Goal: Task Accomplishment & Management: Complete application form

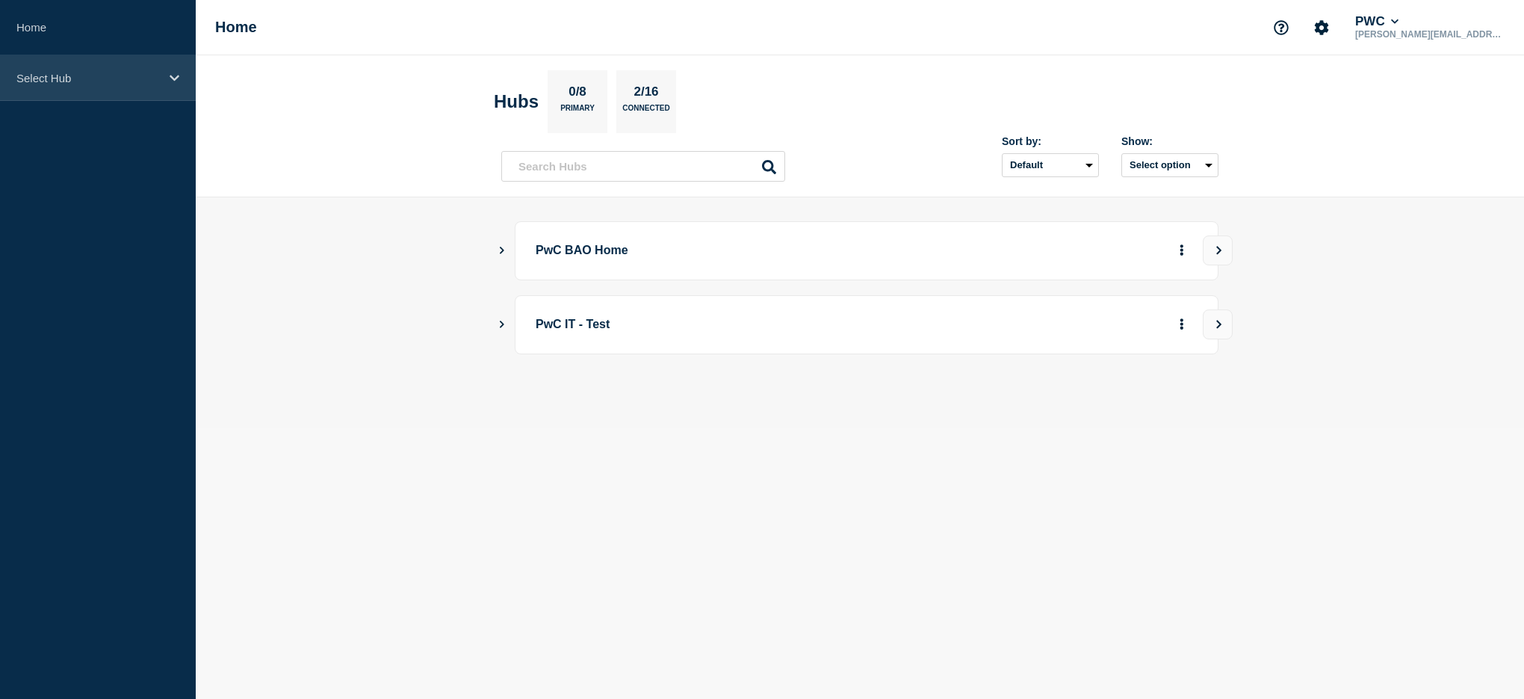
click at [98, 85] on div "Select Hub" at bounding box center [98, 78] width 196 height 46
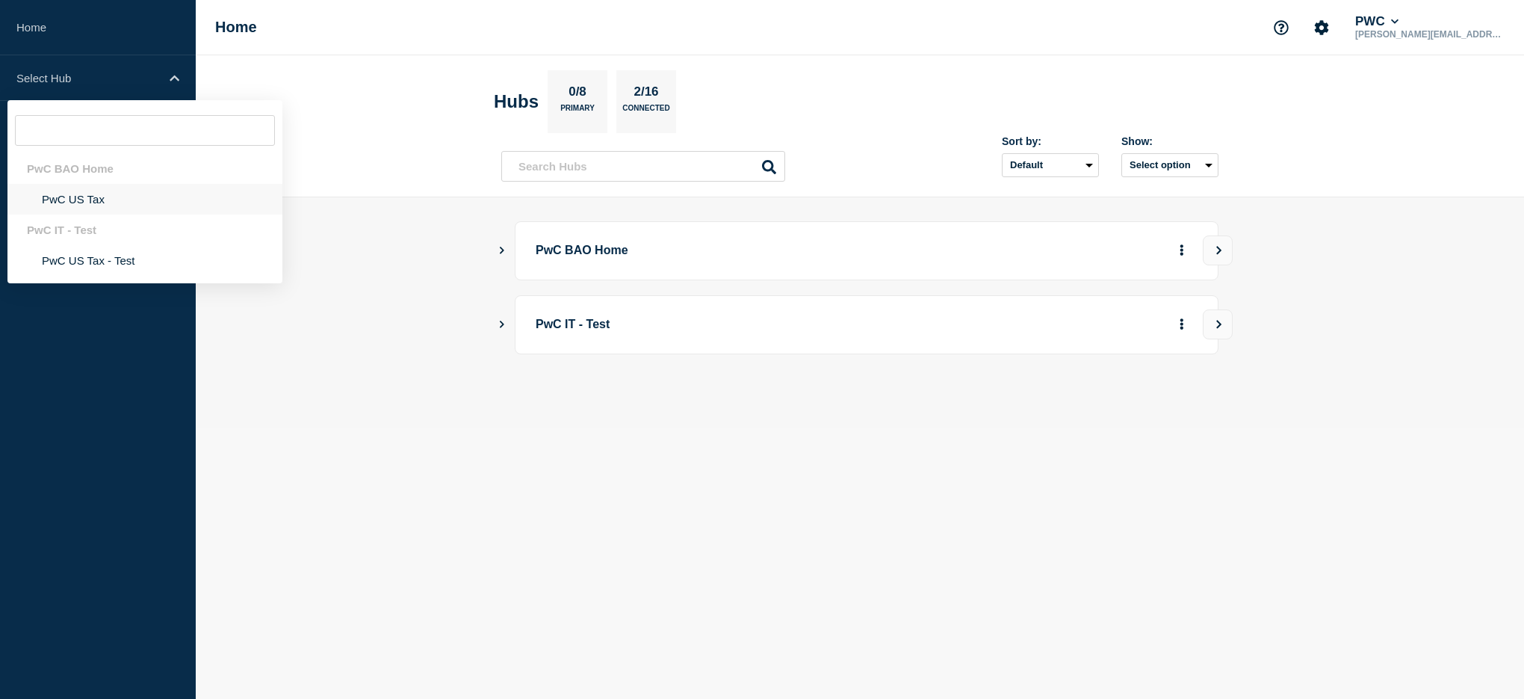
drag, startPoint x: 87, startPoint y: 205, endPoint x: 206, endPoint y: 204, distance: 119.5
click at [86, 205] on li "PwC US Tax" at bounding box center [144, 199] width 275 height 31
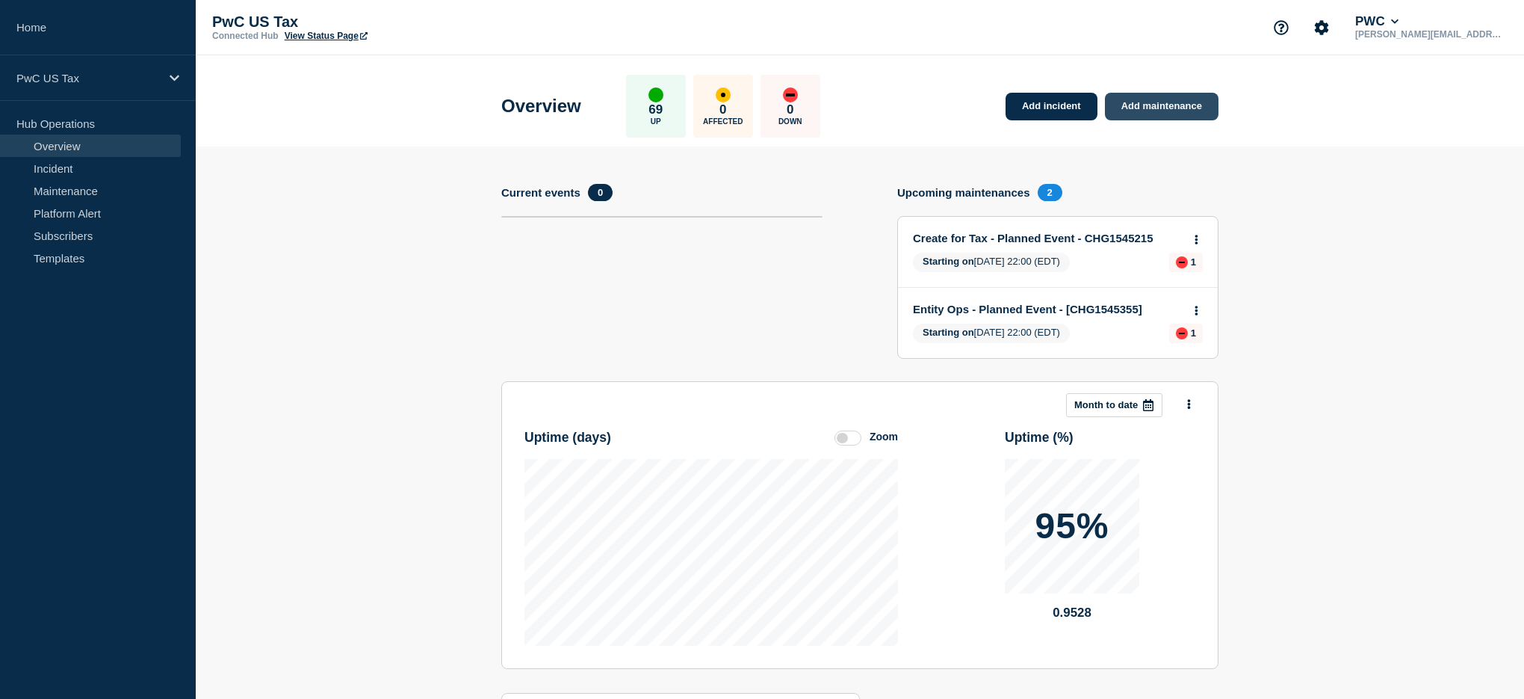
click at [1192, 99] on link "Add maintenance" at bounding box center [1162, 107] width 114 height 28
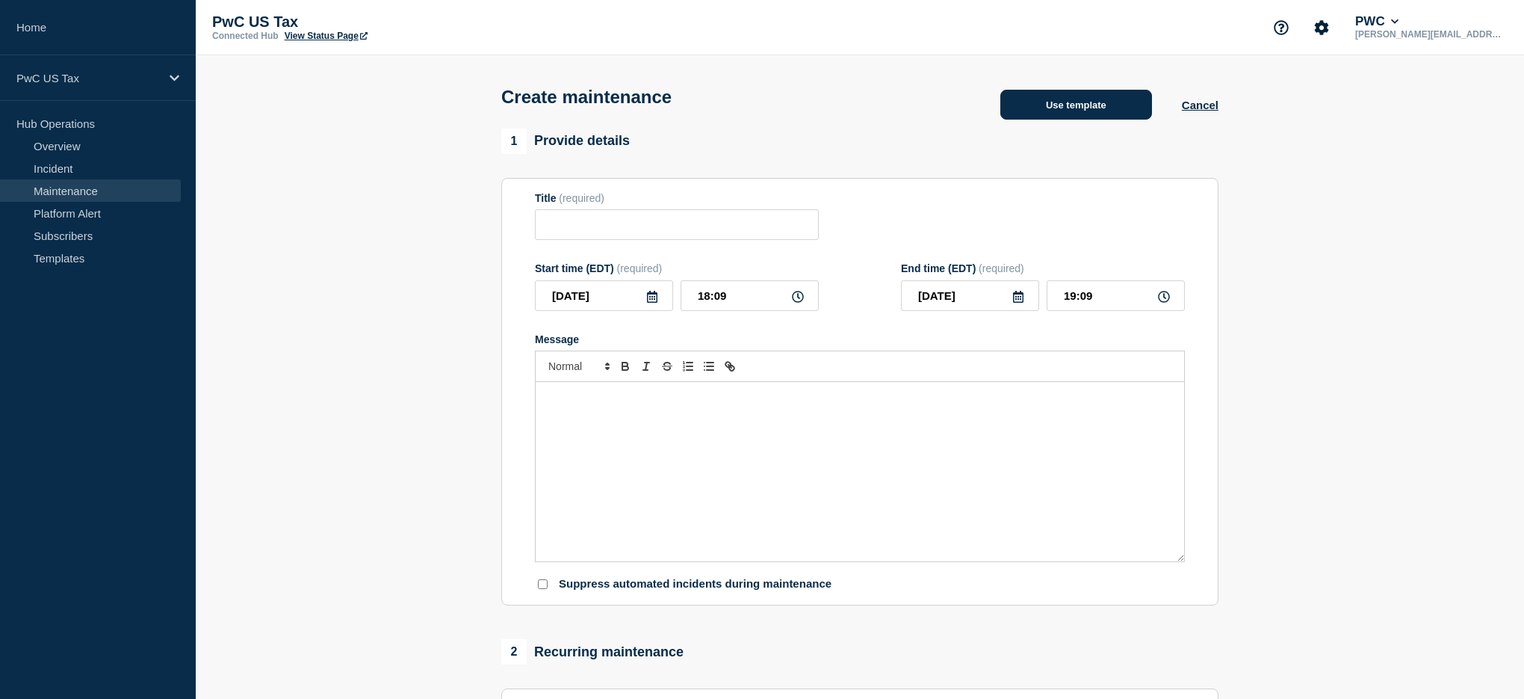
click at [1050, 103] on button "Use template" at bounding box center [1076, 105] width 152 height 30
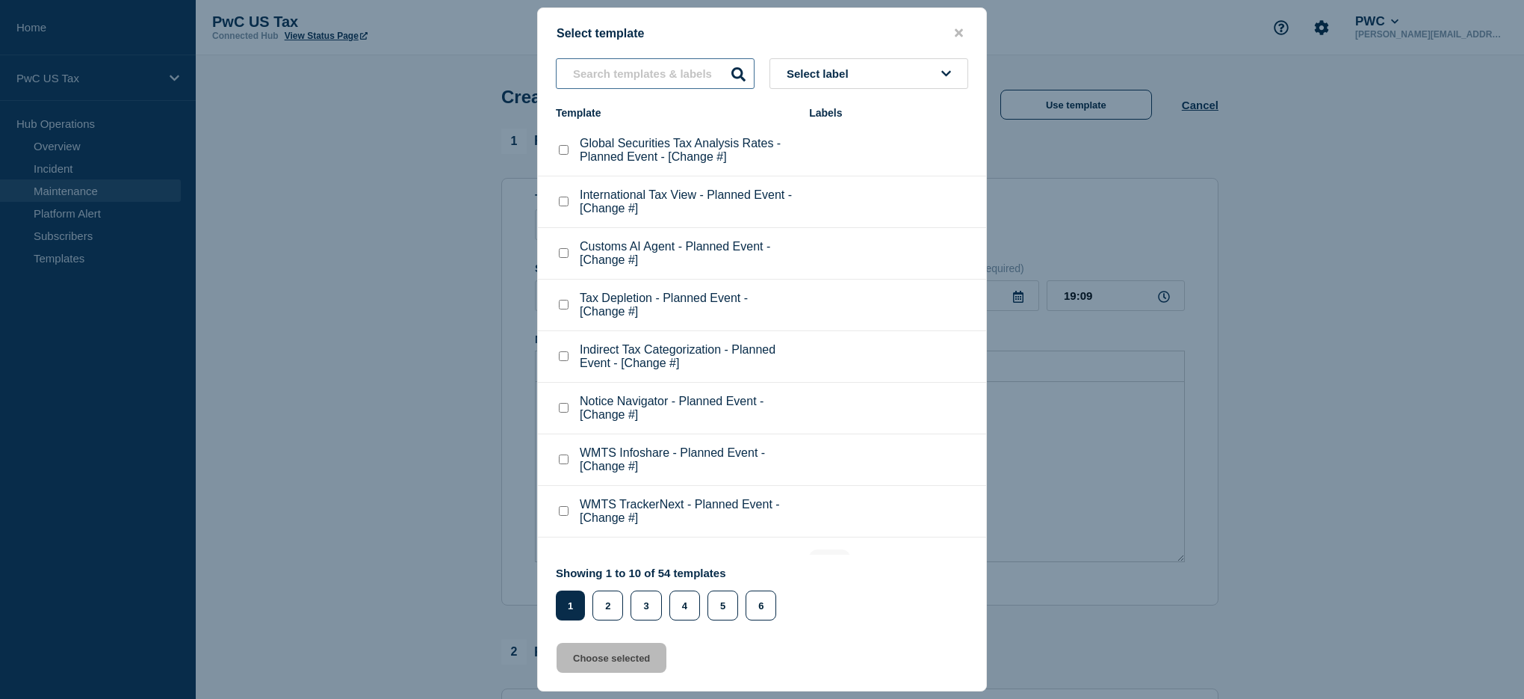
click at [682, 76] on input "text" at bounding box center [655, 73] width 199 height 31
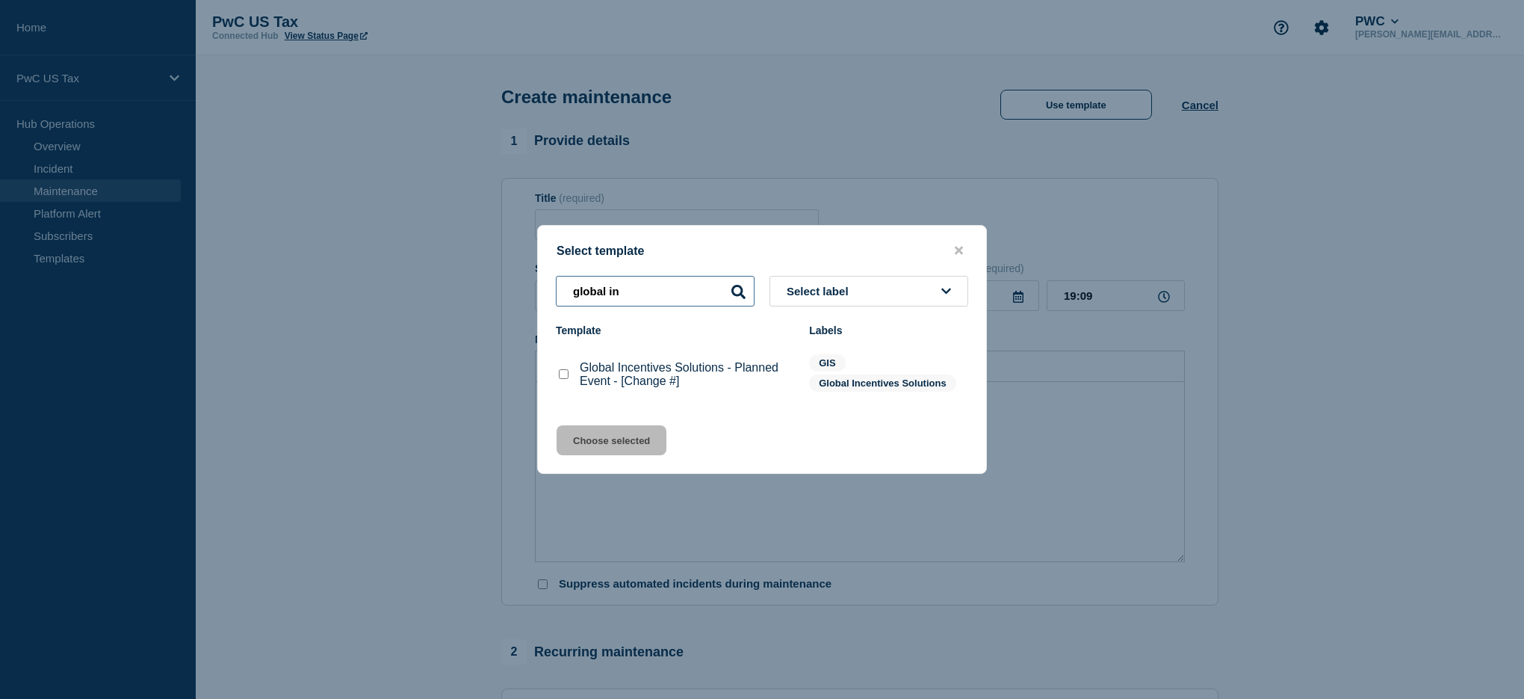
type input "global in"
click at [556, 379] on div at bounding box center [563, 374] width 15 height 15
click at [560, 378] on checkbox"] "Global Incentives Solutions - Planned Event - [Change #] checkbox" at bounding box center [564, 374] width 10 height 10
checkbox checkbox"] "true"
click at [579, 430] on div "Select template global in Select label Template Labels Global Incentives Soluti…" at bounding box center [762, 349] width 450 height 249
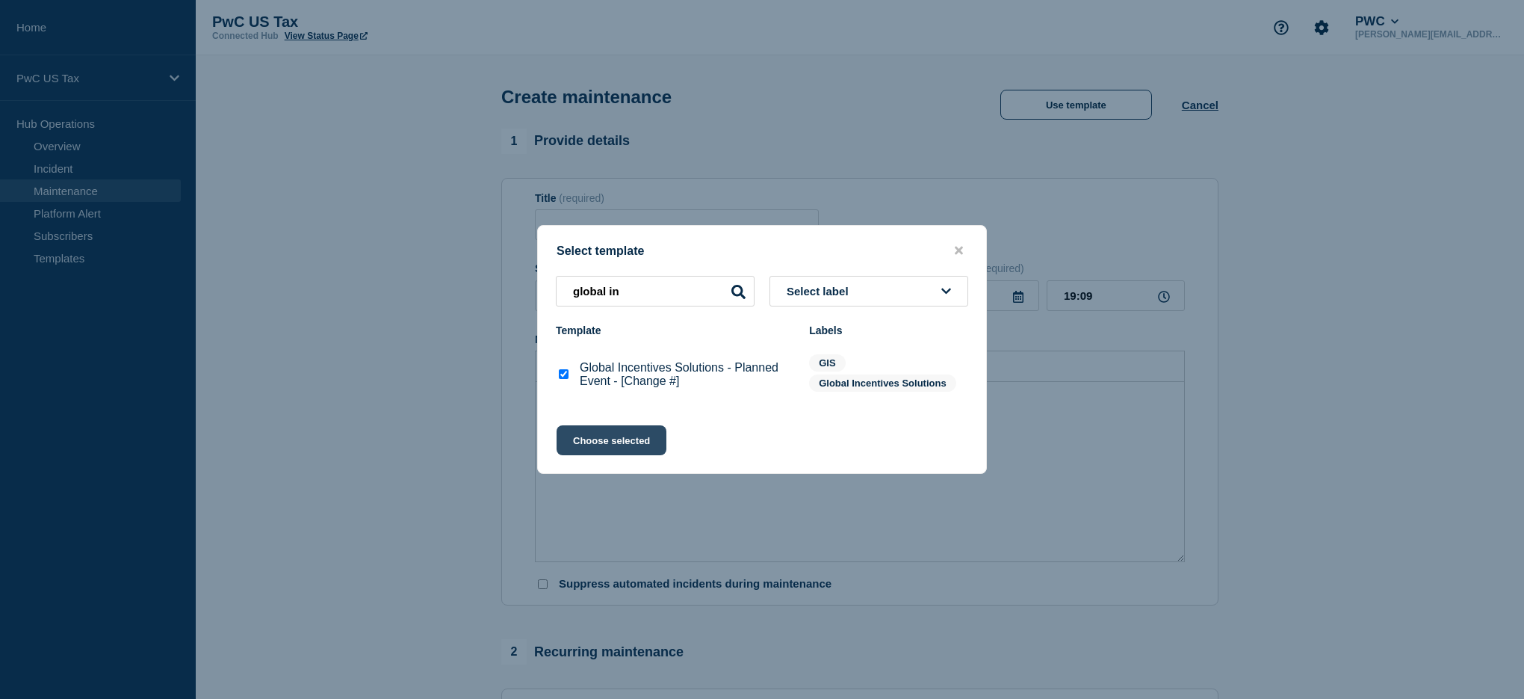
click at [578, 438] on button "Choose selected" at bounding box center [612, 440] width 110 height 30
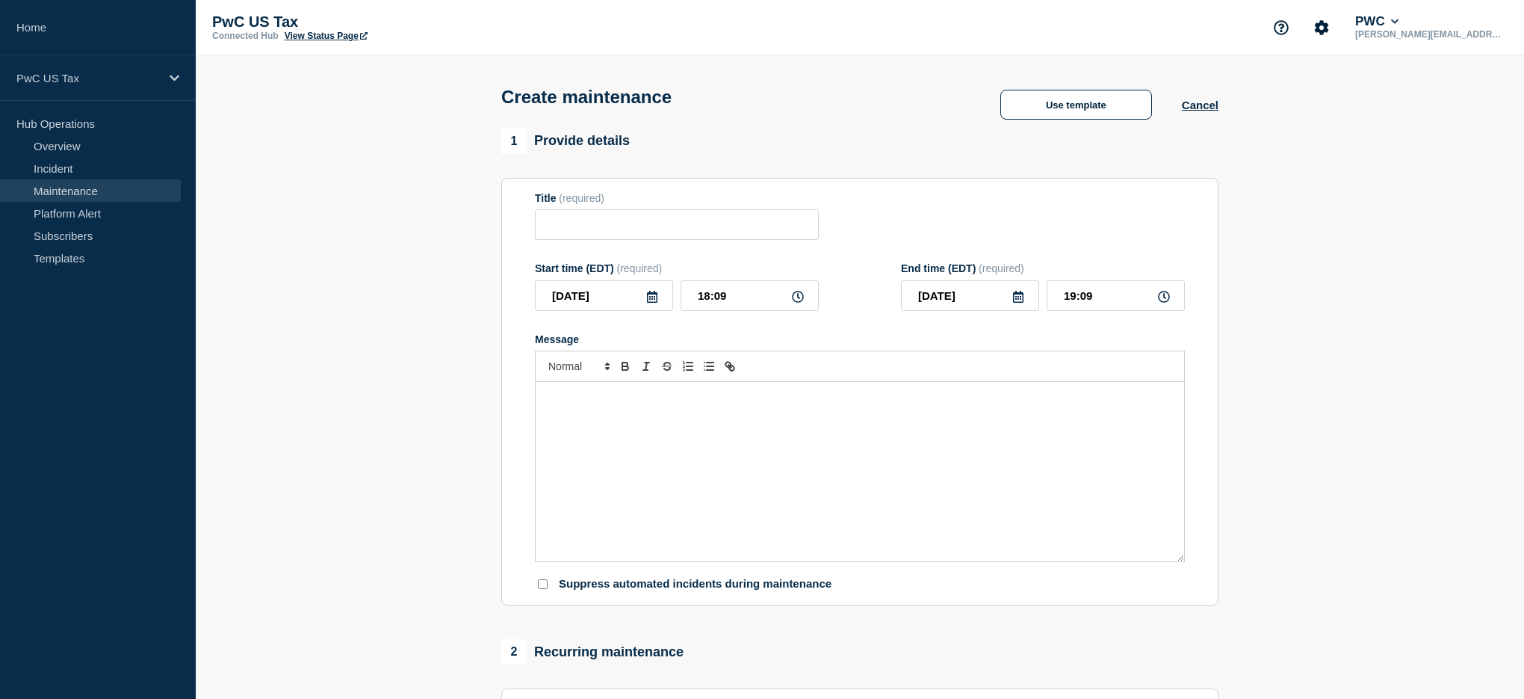
type input "Global Incentives Solutions - Planned Event - [Change #]"
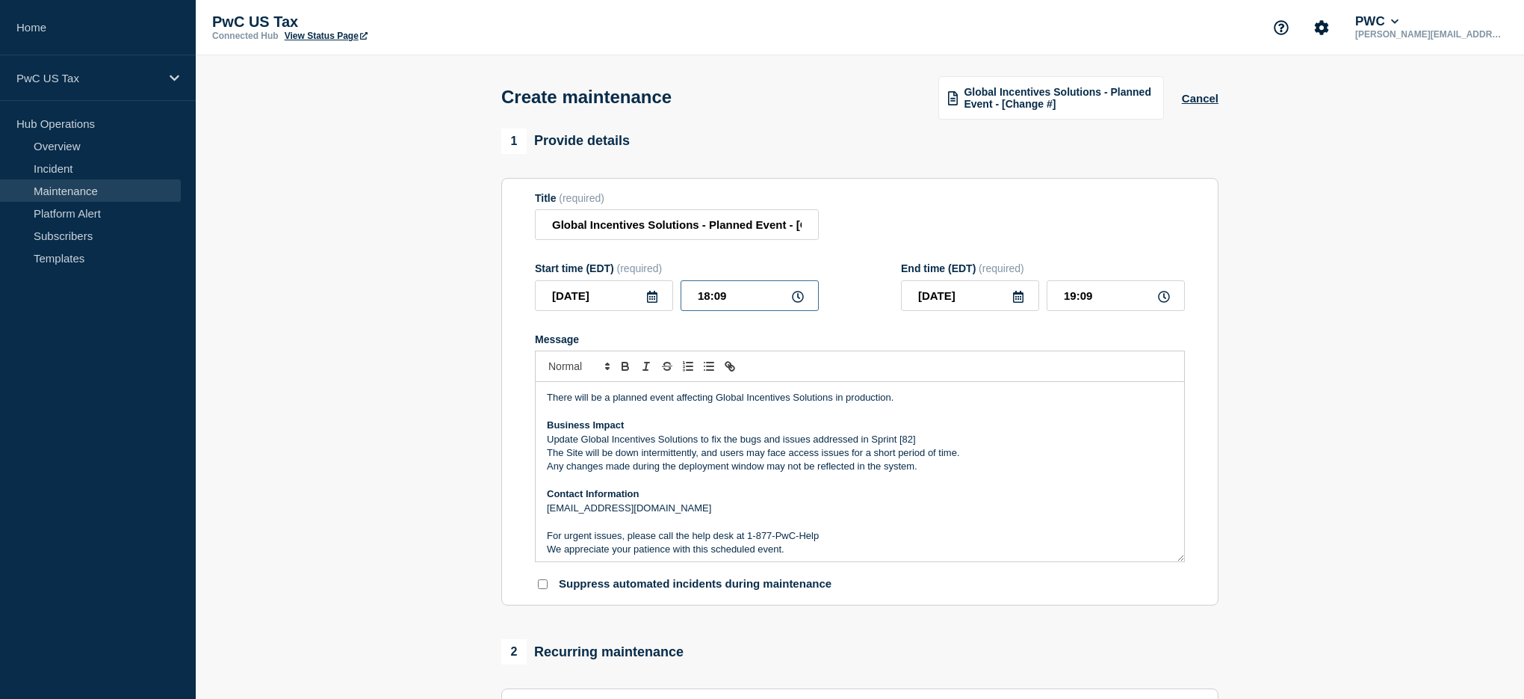
drag, startPoint x: 731, startPoint y: 308, endPoint x: 741, endPoint y: 308, distance: 9.7
click at [741, 308] on input "18:09" at bounding box center [750, 295] width 138 height 31
type input "21:00"
type input "22:00"
drag, startPoint x: 763, startPoint y: 234, endPoint x: 616, endPoint y: 234, distance: 147.2
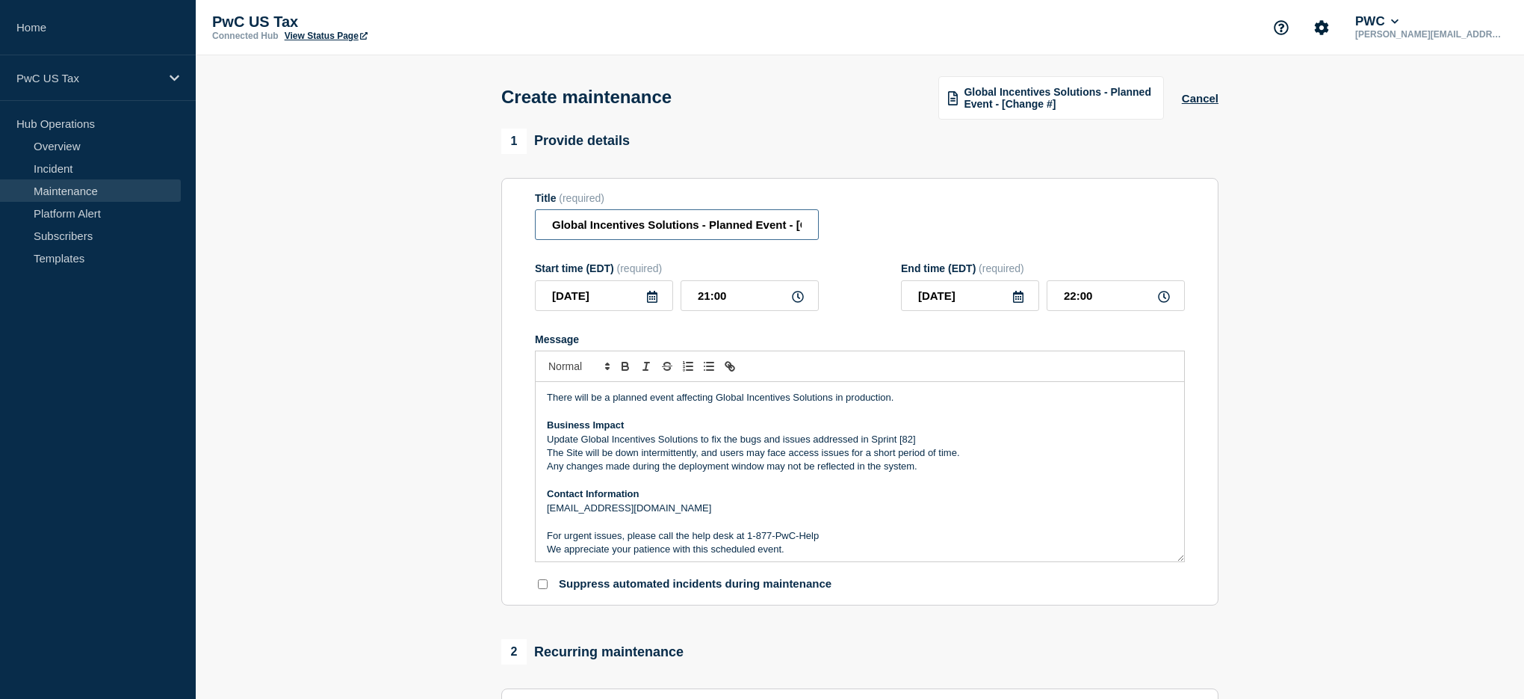
click at [606, 238] on input "Global Incentives Solutions - Planned Event - [Change #]" at bounding box center [677, 224] width 284 height 31
drag, startPoint x: 790, startPoint y: 232, endPoint x: 455, endPoint y: 217, distance: 335.8
click at [453, 219] on section "1 Provide details Title (required) Global Incentives Solutions - Planned Event …" at bounding box center [860, 685] width 1328 height 1115
drag, startPoint x: 787, startPoint y: 228, endPoint x: 851, endPoint y: 235, distance: 63.9
click at [879, 232] on div "Title (required) Global Incentives Solutions - Planned Event - [Change #]" at bounding box center [860, 216] width 650 height 49
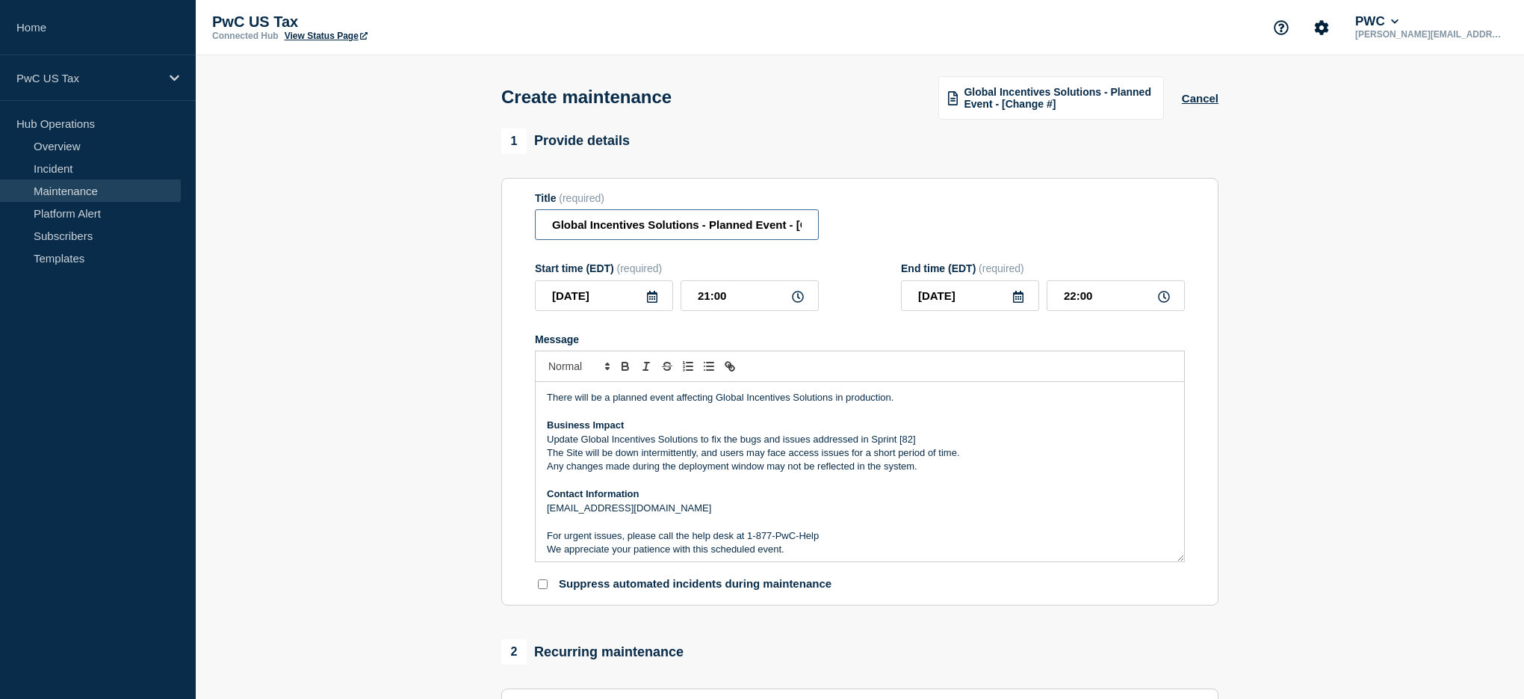
scroll to position [0, 44]
drag, startPoint x: 823, startPoint y: 232, endPoint x: 788, endPoint y: 231, distance: 35.1
click at [839, 231] on div "Title (required) Global Incentives Solutions - Planned Event - [Change #]" at bounding box center [860, 216] width 650 height 49
click at [755, 230] on input "Global Incentives Solutions - Planned Event - [Change #]" at bounding box center [677, 224] width 284 height 31
drag, startPoint x: 751, startPoint y: 232, endPoint x: 796, endPoint y: 232, distance: 44.8
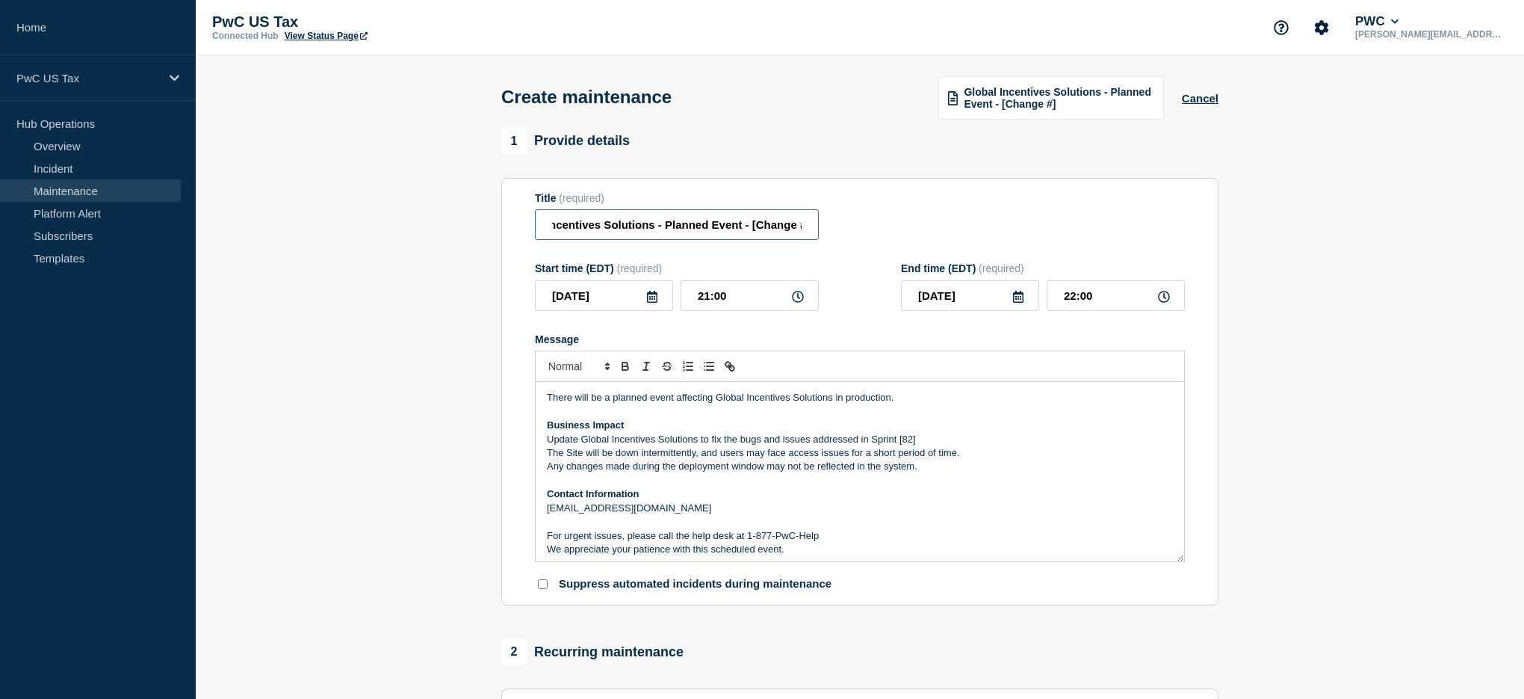
click at [796, 232] on input "Global Incentives Solutions - Planned Event - [Change #]" at bounding box center [677, 224] width 284 height 31
paste input "RITM23158029"
click at [821, 230] on div "Title (required) Global Incentives Solutions - Planned Event - [RITM23158029]" at bounding box center [860, 216] width 650 height 49
drag, startPoint x: 731, startPoint y: 230, endPoint x: 796, endPoint y: 230, distance: 65.7
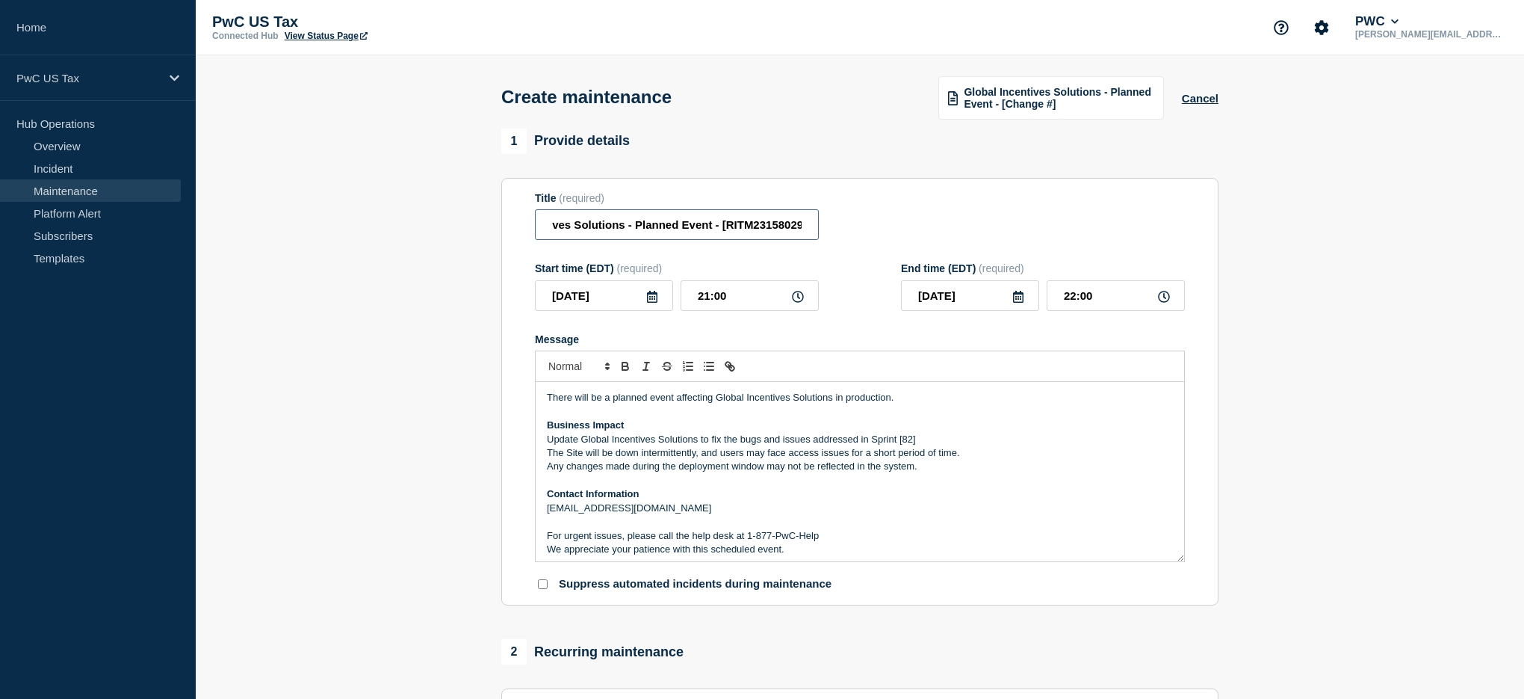
click at [796, 230] on input "Global Incentives Solutions - Planned Event - [RITM23158029]" at bounding box center [677, 224] width 284 height 31
paste input "CHG1545290"
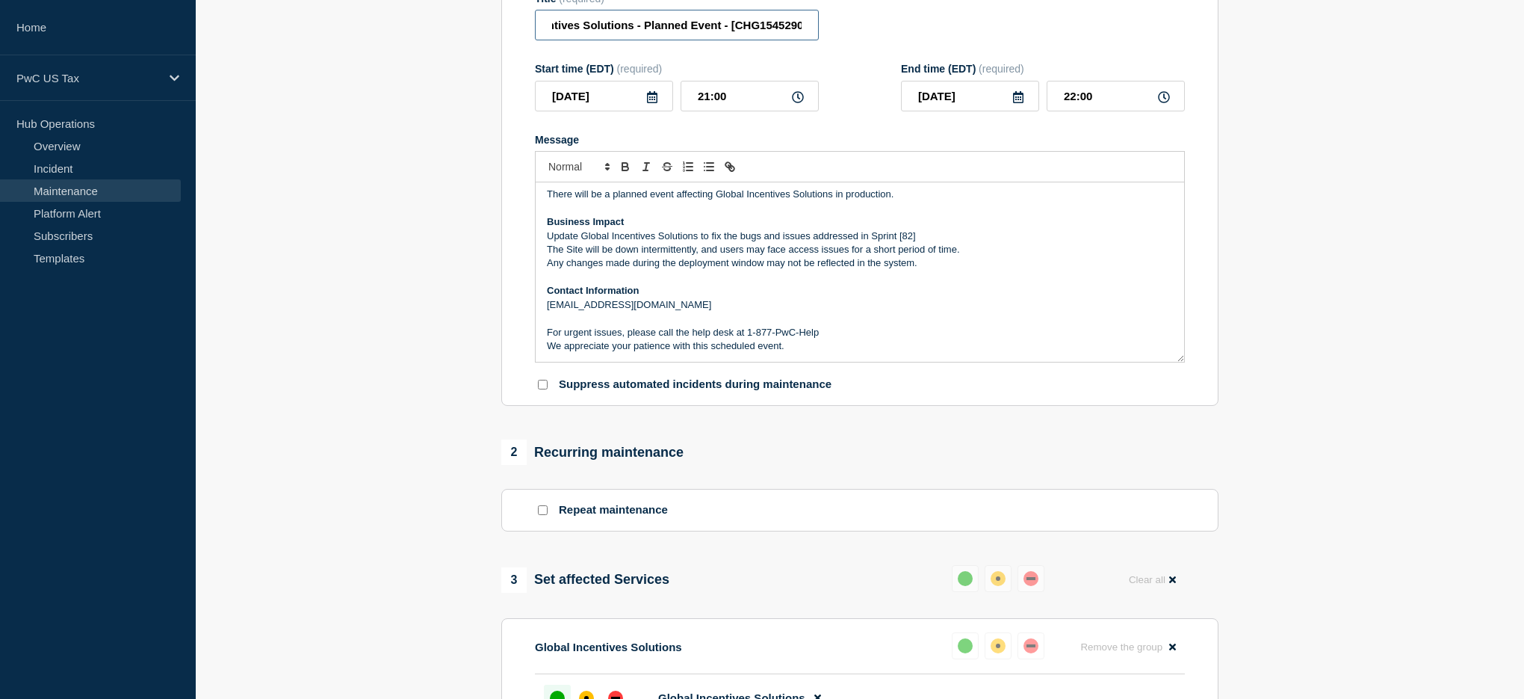
scroll to position [613, 0]
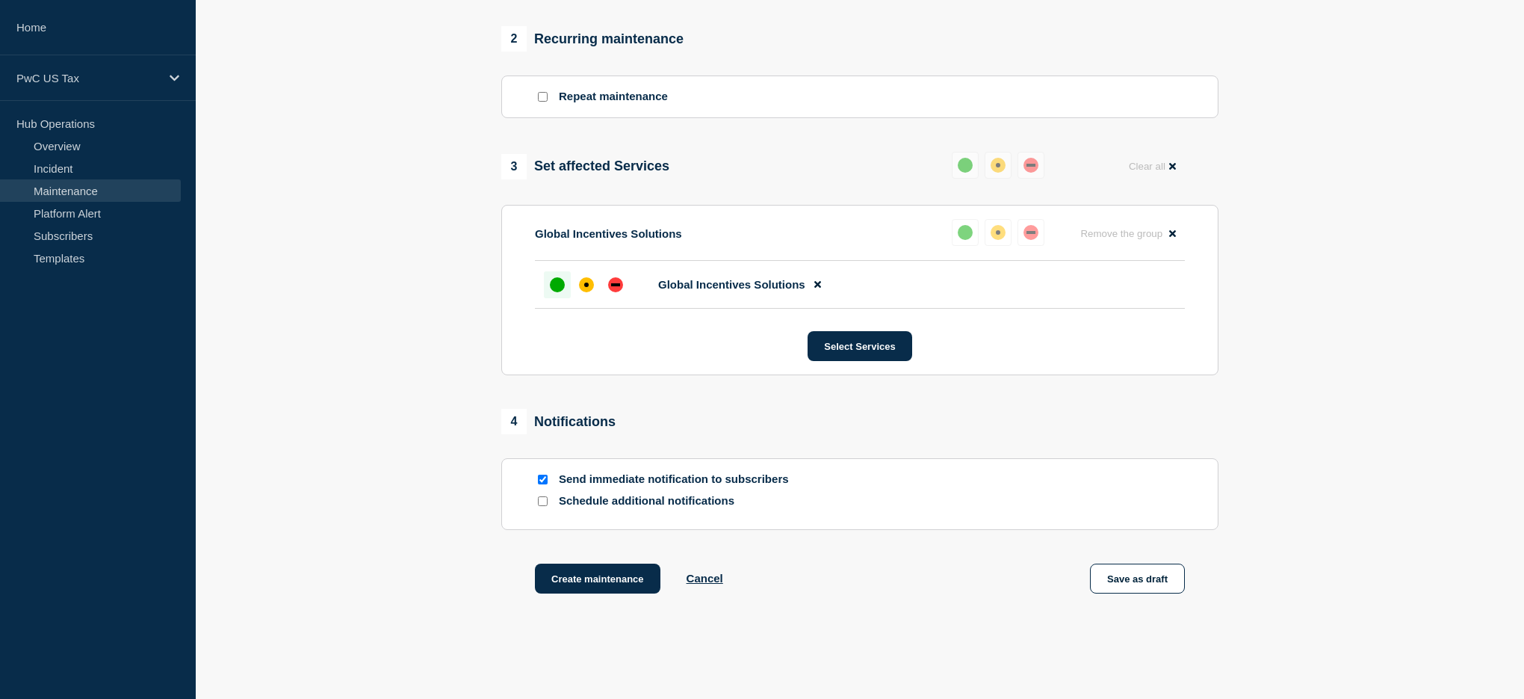
type input "Global Incentives Solutions - Planned Event - [CHG1545290]"
click at [593, 622] on div "Create maintenance Cancel Save as draft" at bounding box center [859, 596] width 717 height 67
click at [604, 593] on button "Create maintenance" at bounding box center [598, 578] width 126 height 30
